Goal: Navigation & Orientation: Find specific page/section

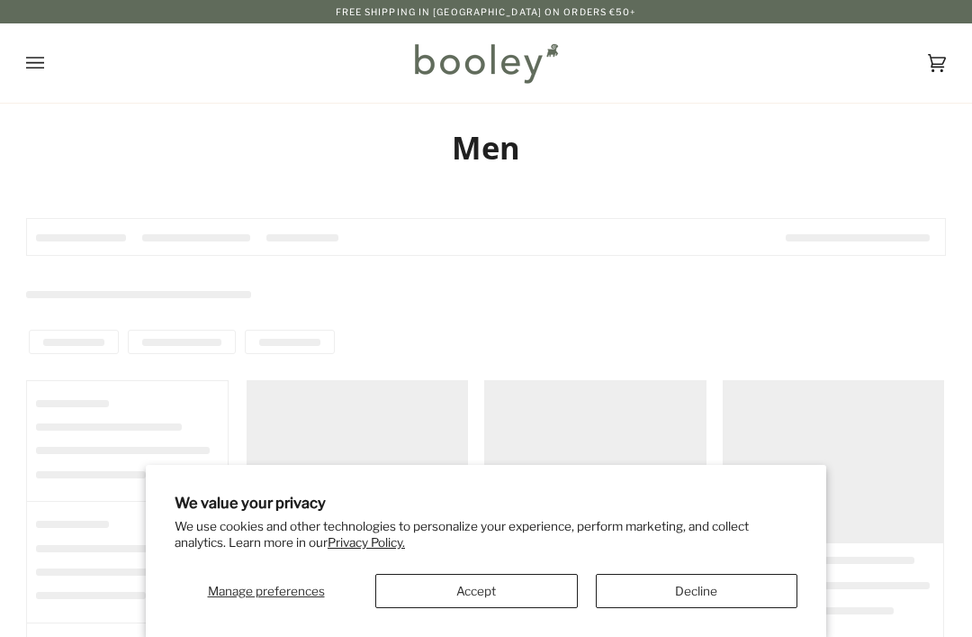
click at [52, 497] on div at bounding box center [127, 441] width 203 height 122
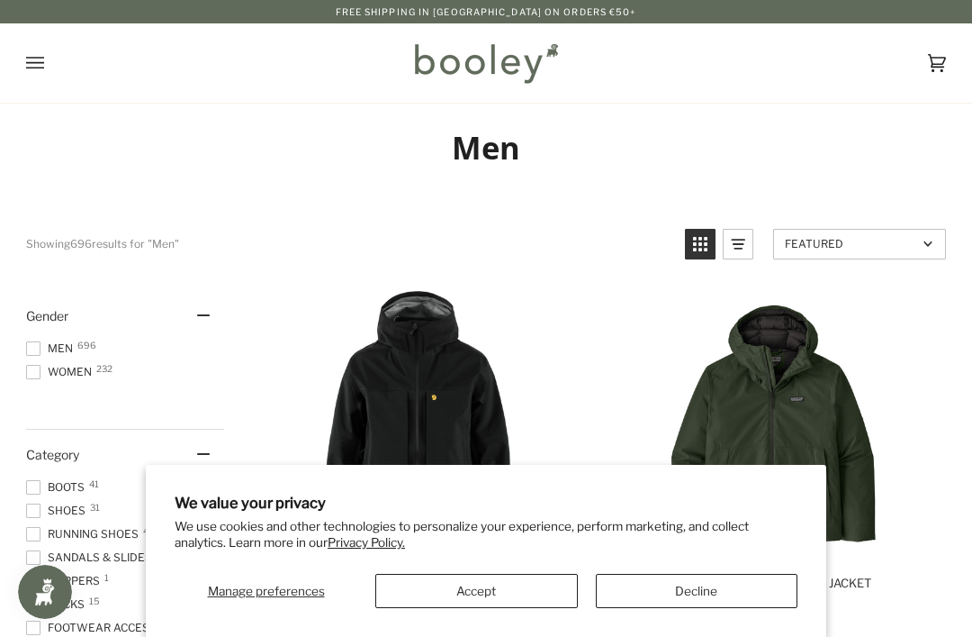
click at [630, 587] on button "Decline" at bounding box center [697, 591] width 203 height 34
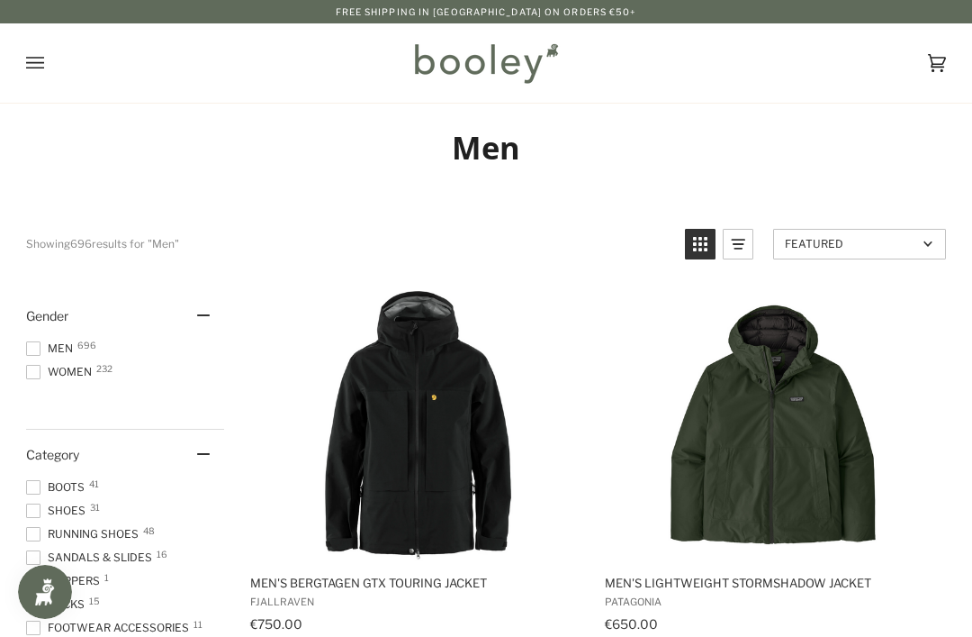
click at [46, 488] on span "Boots 41" at bounding box center [58, 487] width 64 height 16
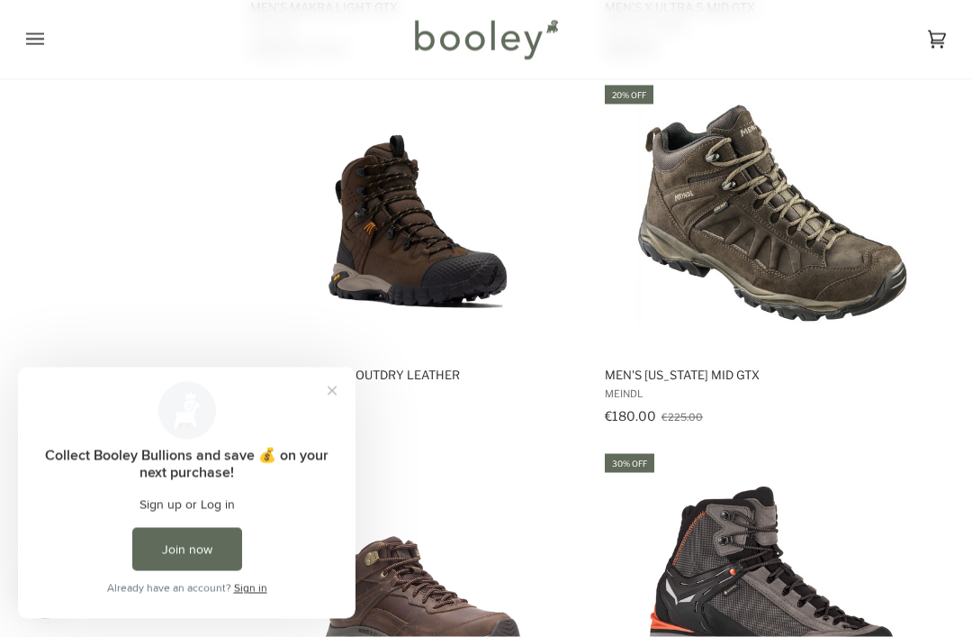
scroll to position [2420, 0]
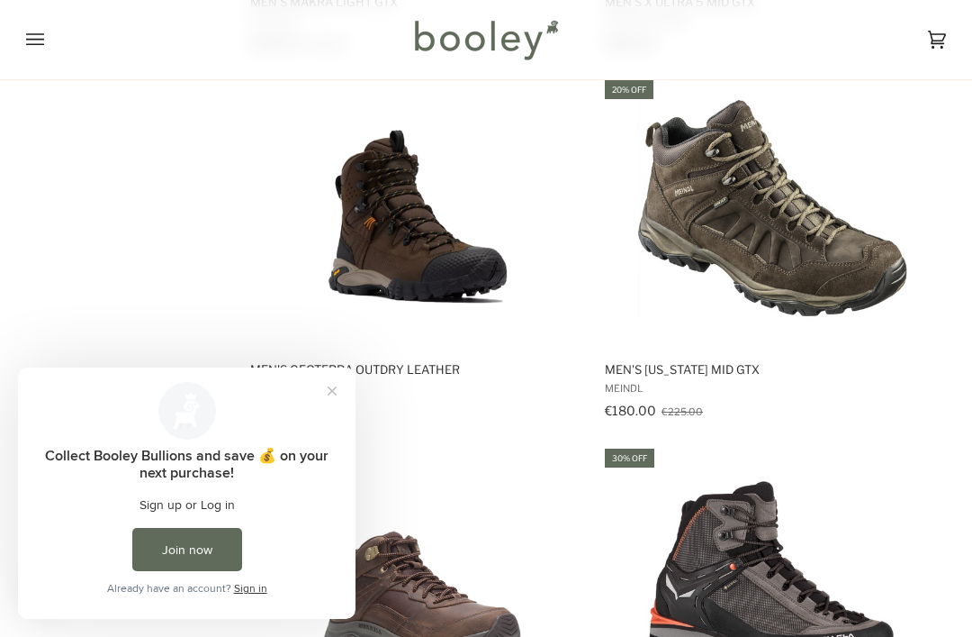
click at [321, 394] on button "Close prompt" at bounding box center [332, 391] width 32 height 32
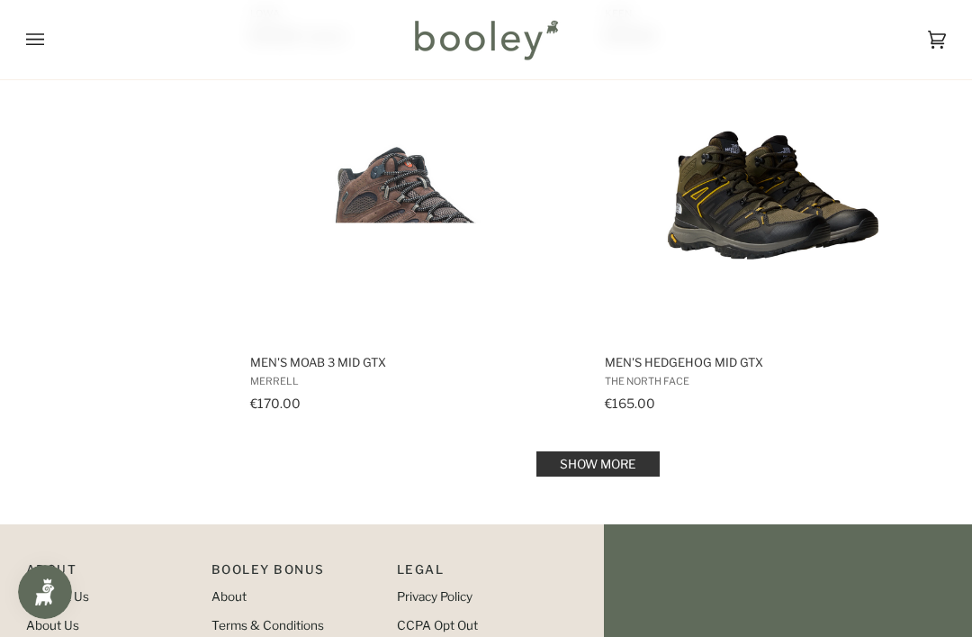
scroll to position [3538, 0]
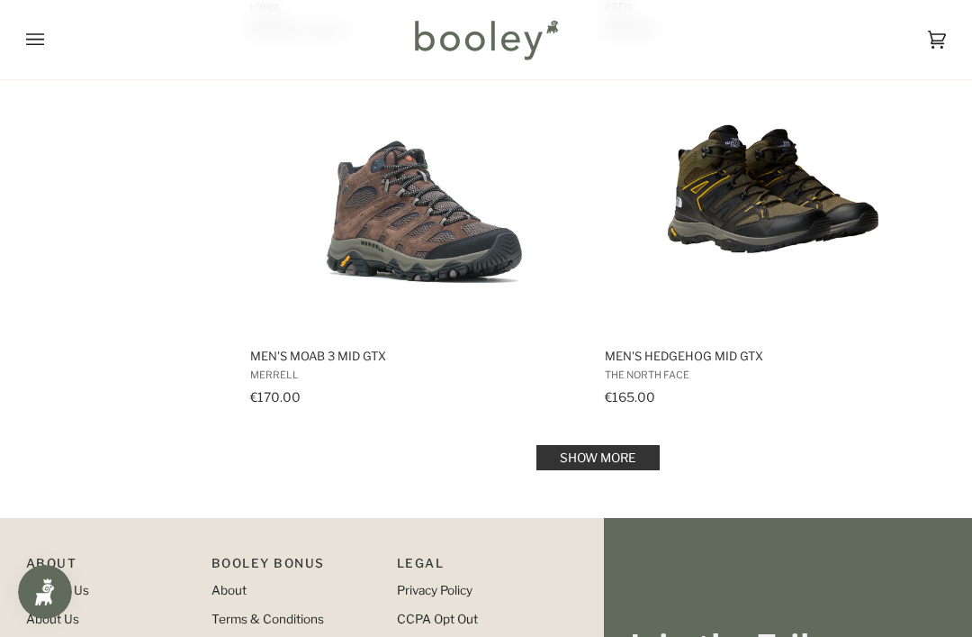
click at [603, 461] on link "Show more" at bounding box center [598, 457] width 123 height 25
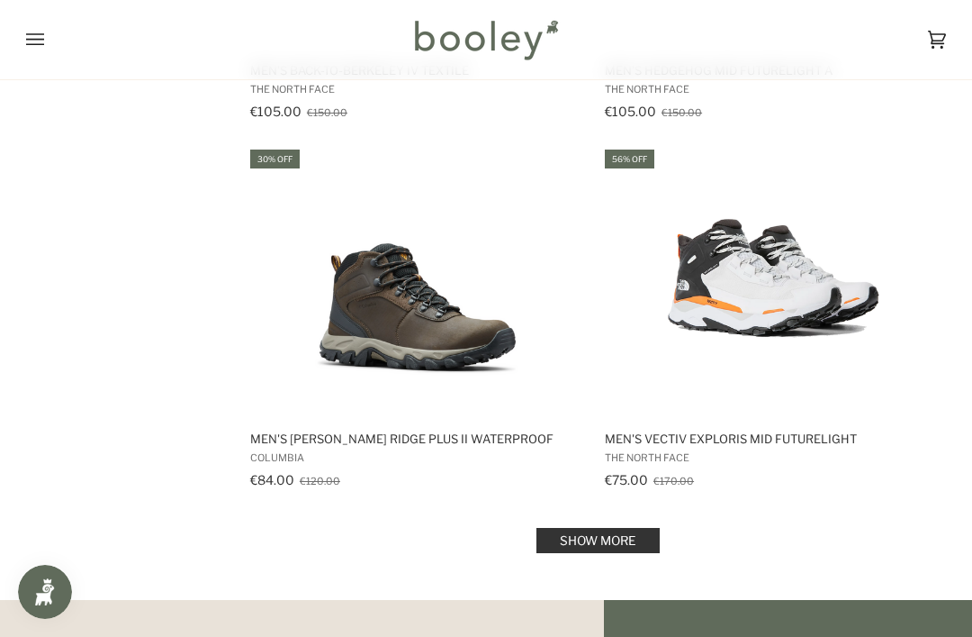
scroll to position [7142, 0]
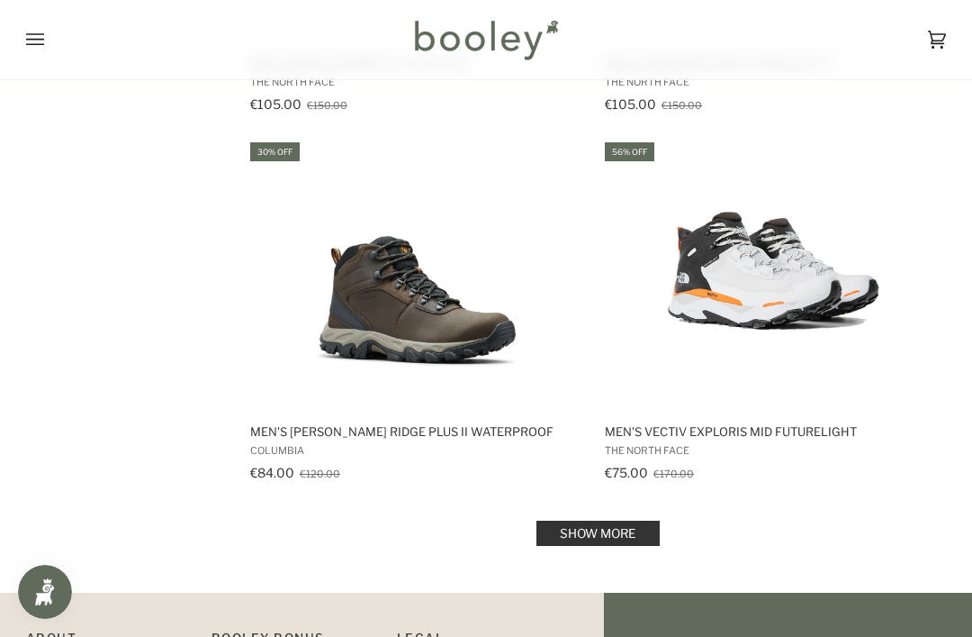
click at [596, 527] on link "Show more" at bounding box center [598, 532] width 123 height 25
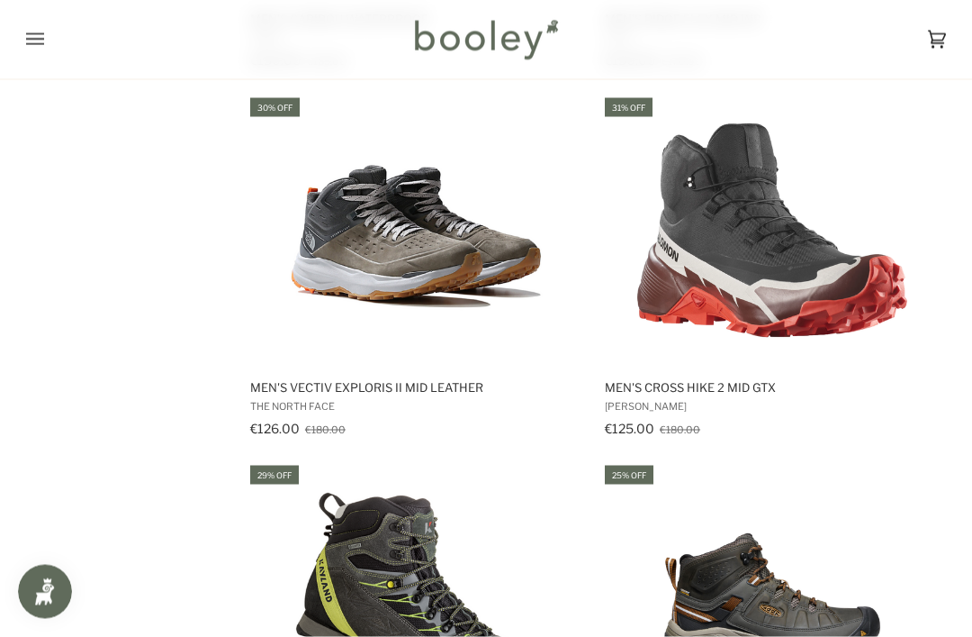
scroll to position [5324, 0]
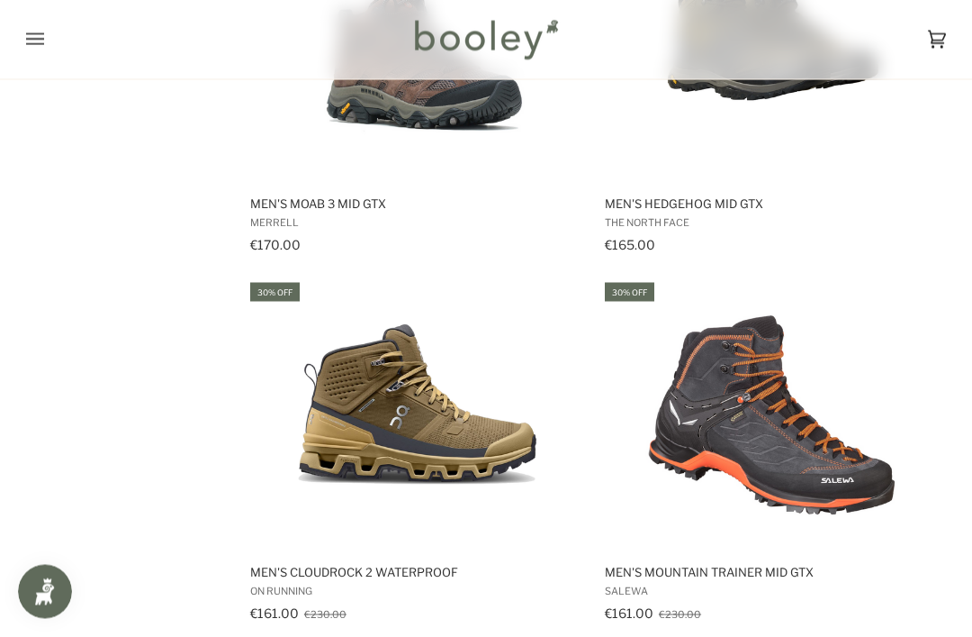
click at [37, 39] on icon "Open menu" at bounding box center [35, 39] width 18 height 12
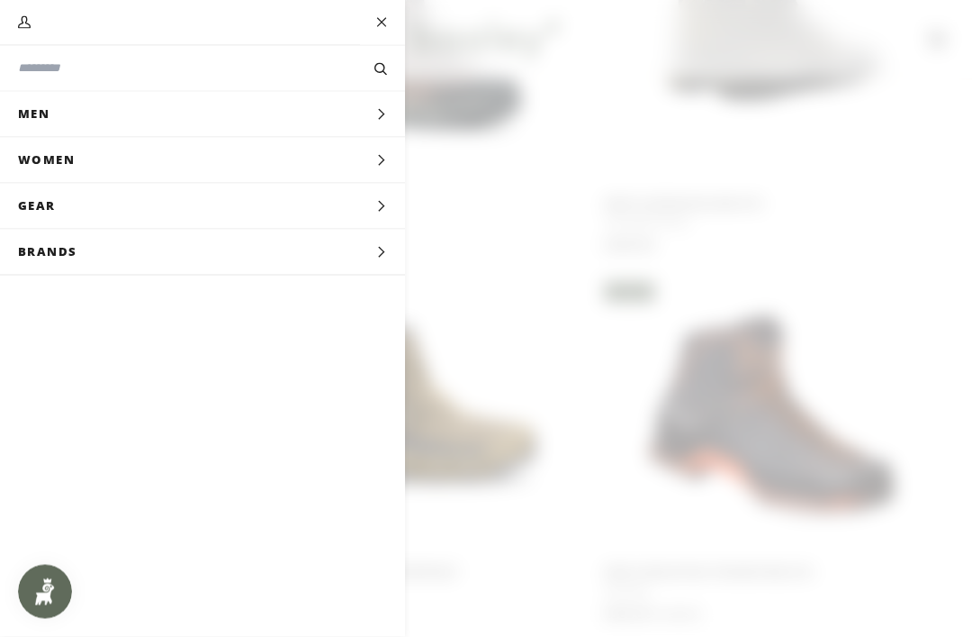
scroll to position [3691, 0]
click at [88, 248] on span "Brands" at bounding box center [54, 252] width 108 height 45
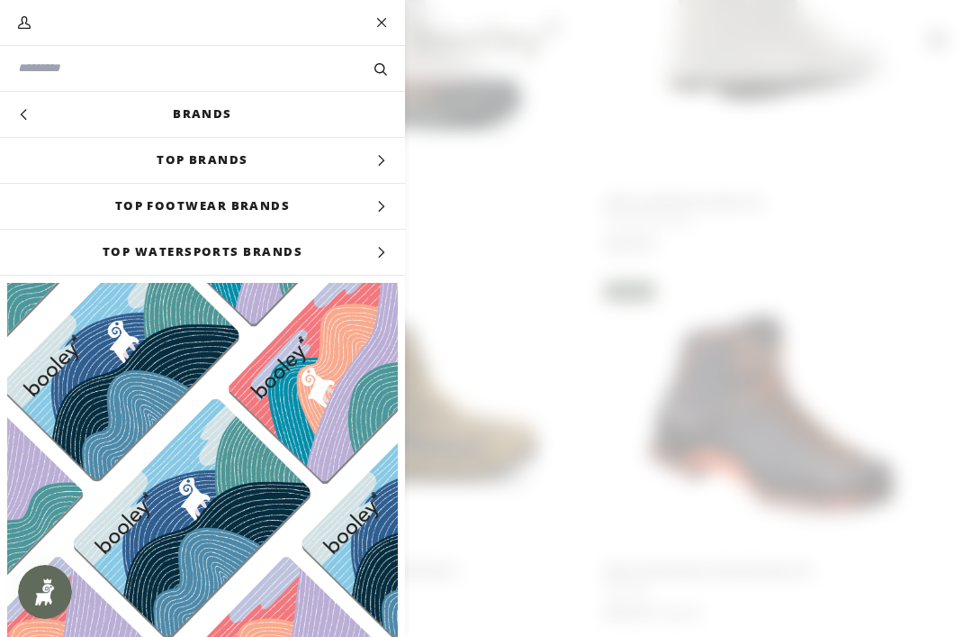
click at [210, 110] on link "Brands" at bounding box center [202, 114] width 405 height 45
click at [261, 207] on span "Top Footwear Brands" at bounding box center [202, 206] width 405 height 45
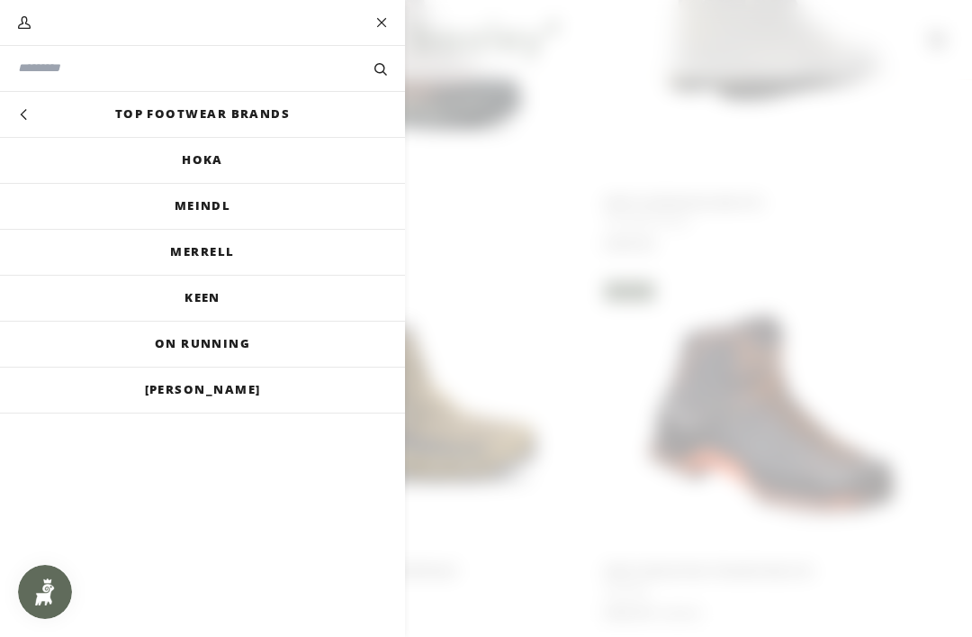
click at [192, 210] on link "Meindl" at bounding box center [202, 206] width 405 height 45
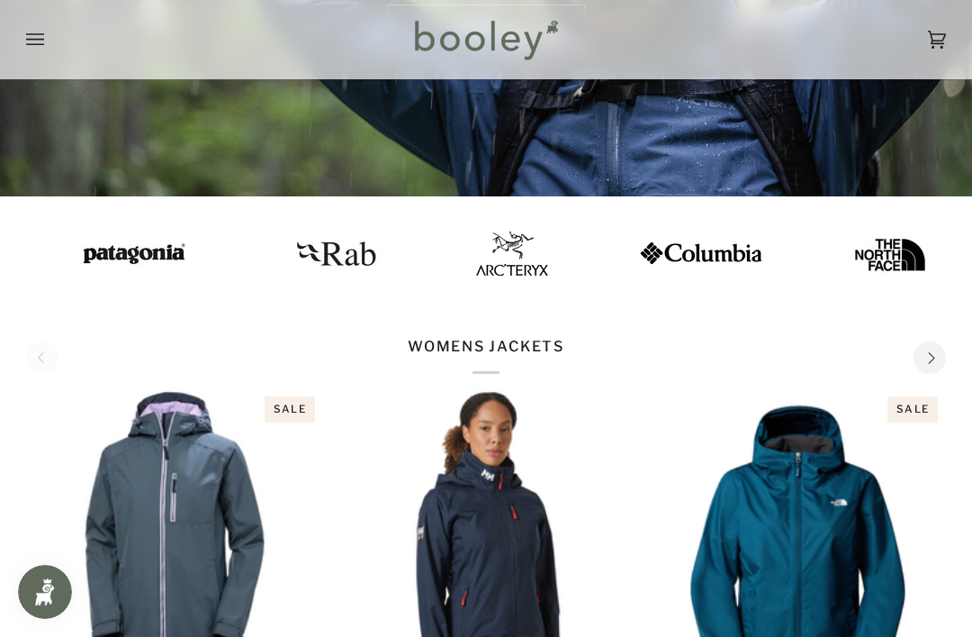
scroll to position [224, 0]
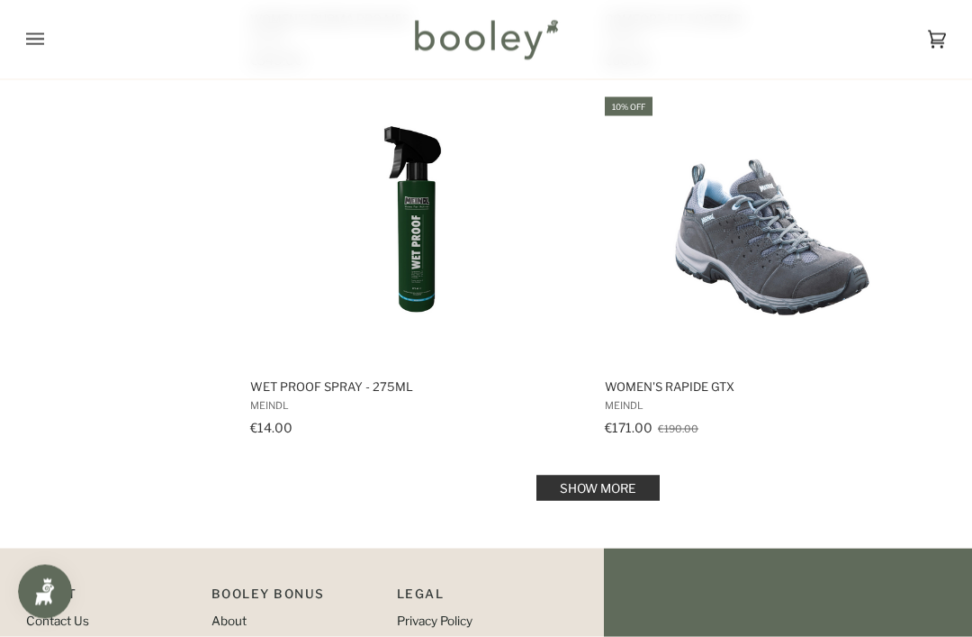
scroll to position [3508, 0]
click at [622, 486] on link "Show more" at bounding box center [598, 487] width 123 height 25
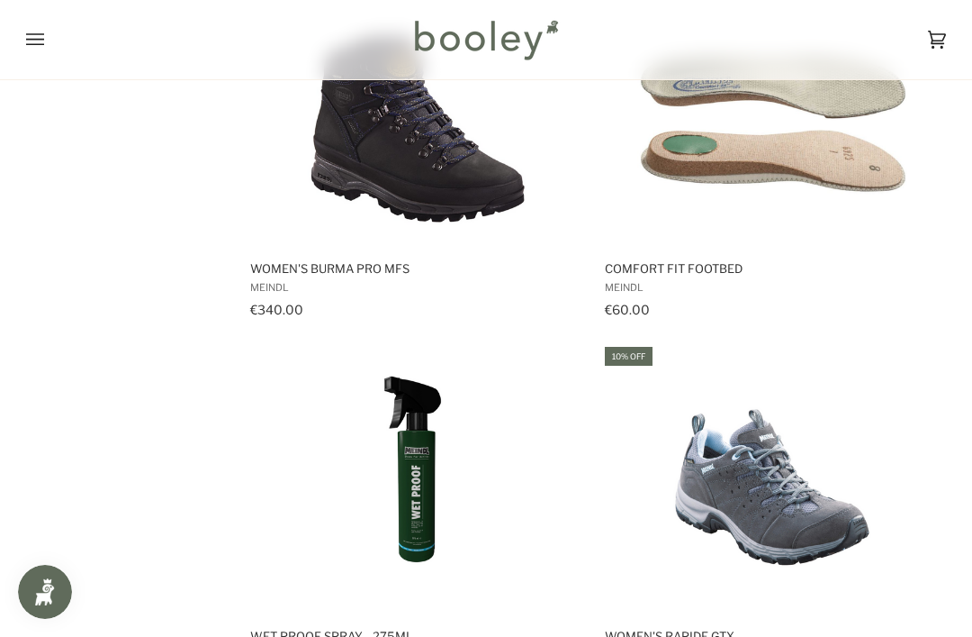
scroll to position [3251, 0]
